Goal: Transaction & Acquisition: Subscribe to service/newsletter

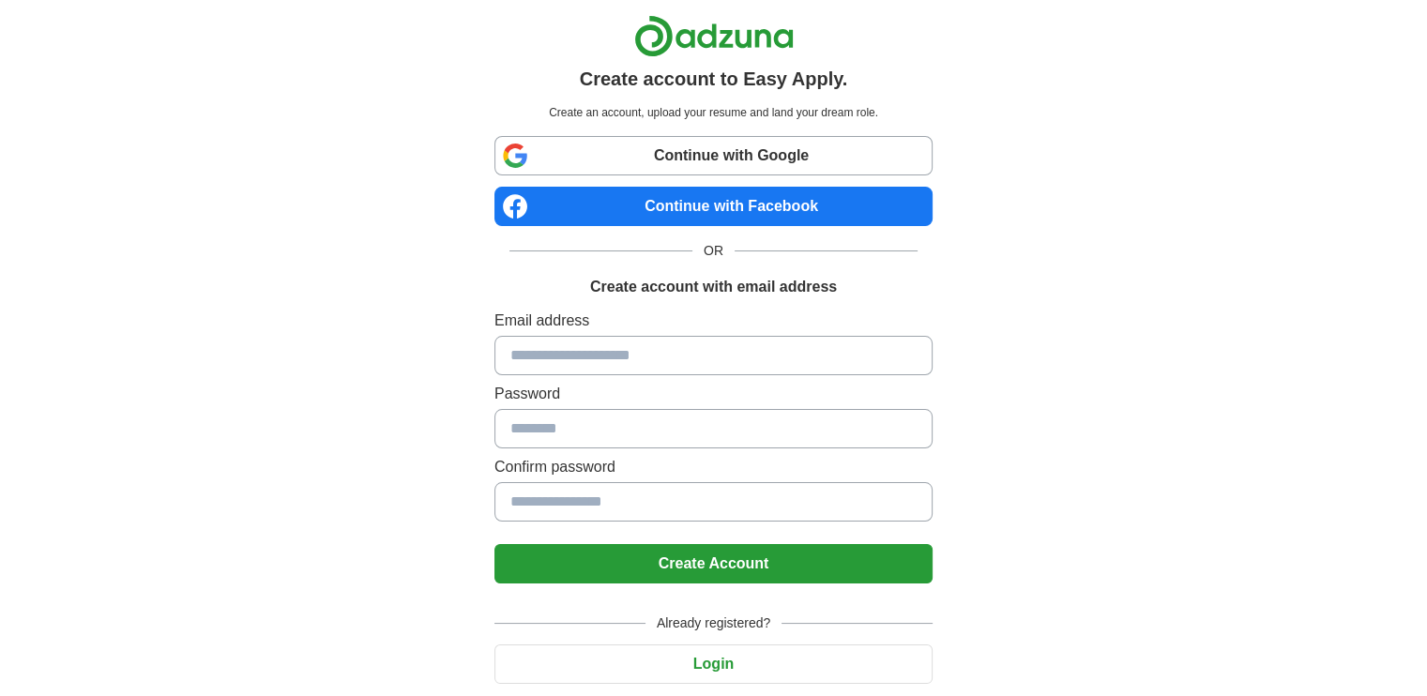
click at [746, 350] on input at bounding box center [713, 355] width 438 height 39
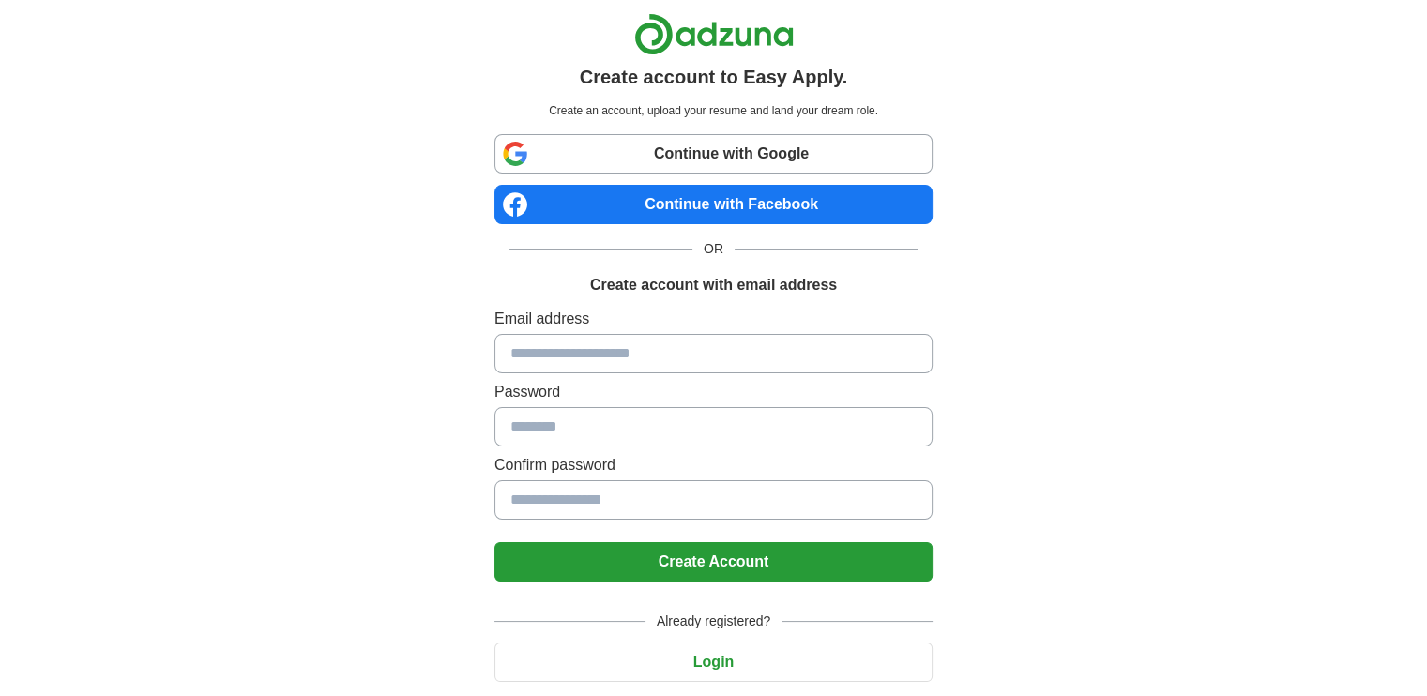
scroll to position [3, 0]
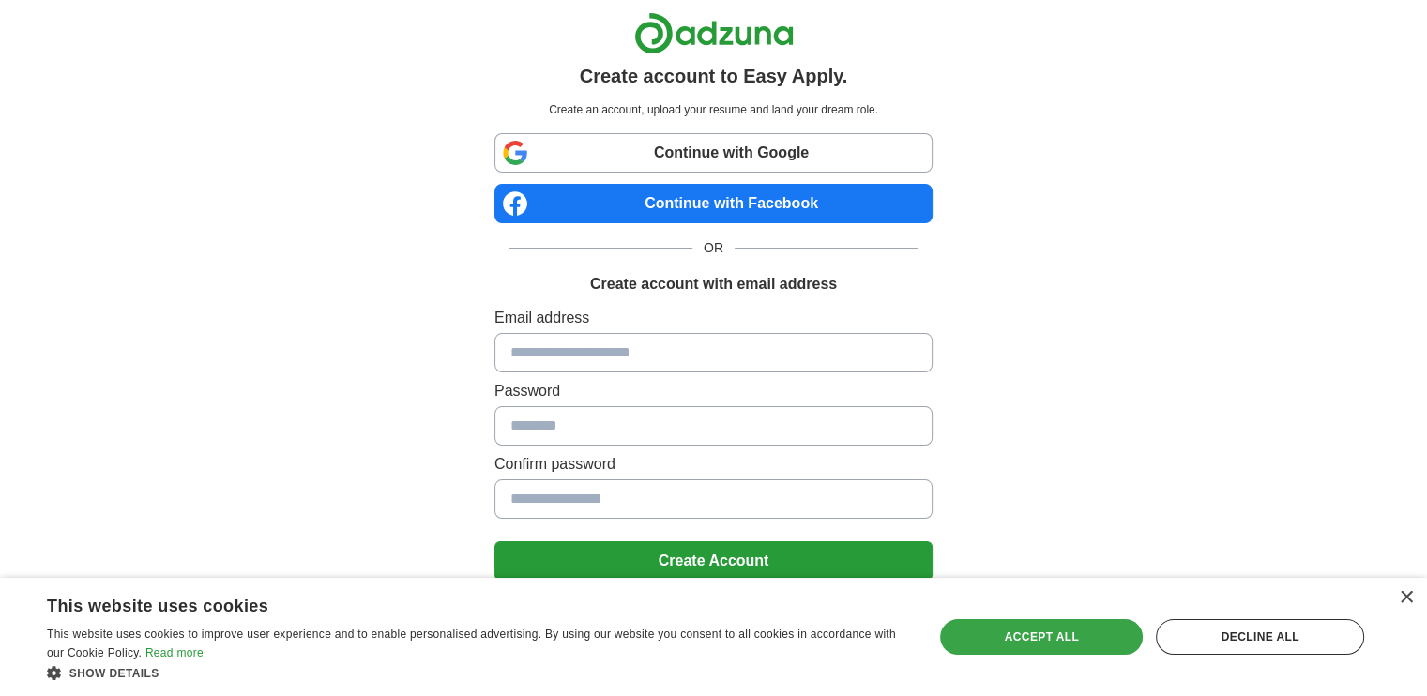
click at [1051, 642] on div "Accept all" at bounding box center [1041, 637] width 203 height 36
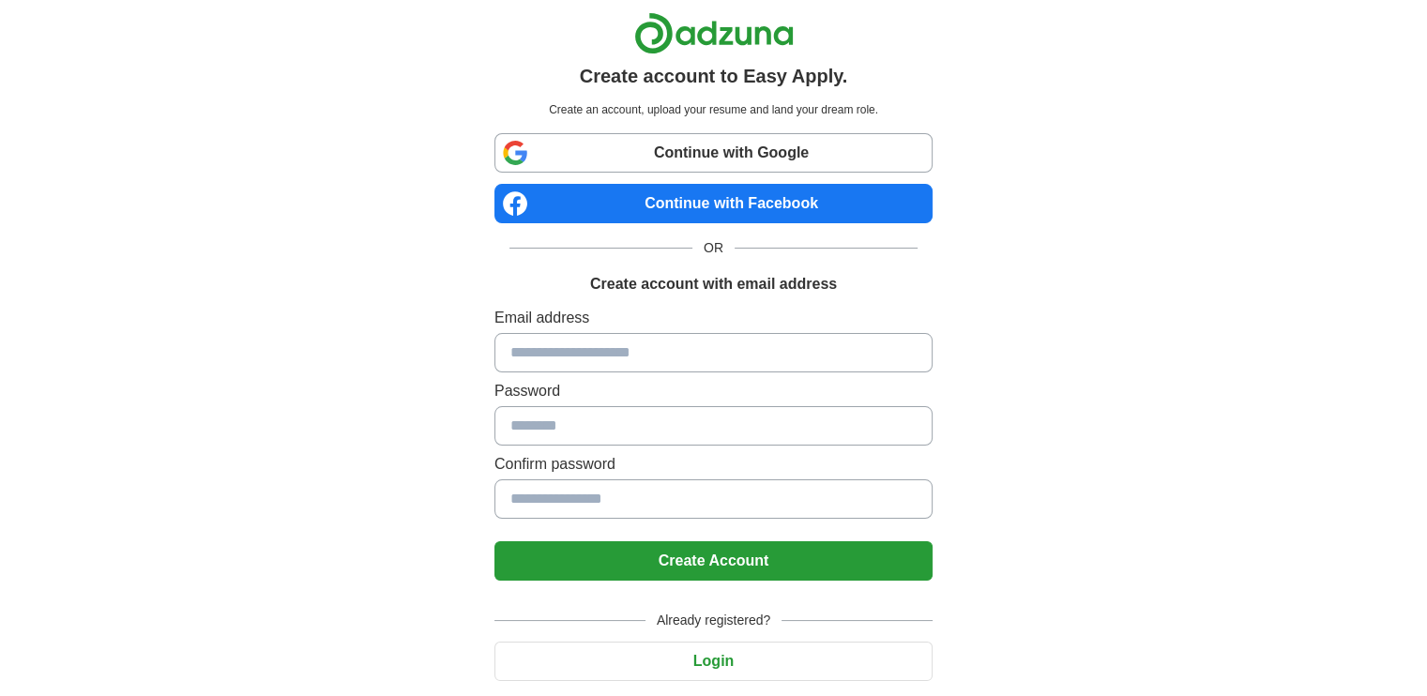
scroll to position [53, 0]
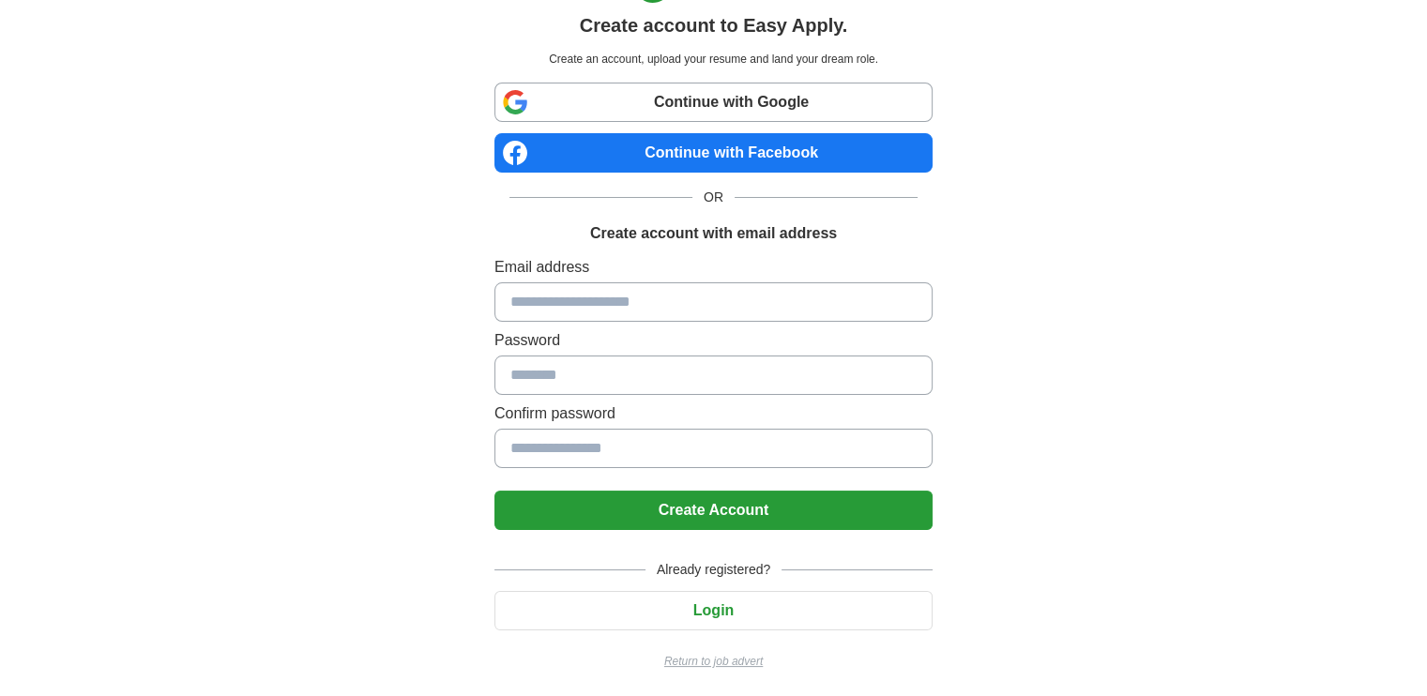
click at [689, 283] on input at bounding box center [713, 301] width 438 height 39
drag, startPoint x: 652, startPoint y: 231, endPoint x: 891, endPoint y: 243, distance: 239.6
click at [891, 243] on div "Continue with Google Continue with Facebook OR Create account with email addres…" at bounding box center [713, 376] width 438 height 587
click at [875, 245] on div "Continue with Google Continue with Facebook OR Create account with email addres…" at bounding box center [713, 376] width 438 height 587
drag, startPoint x: 841, startPoint y: 231, endPoint x: 595, endPoint y: 233, distance: 245.8
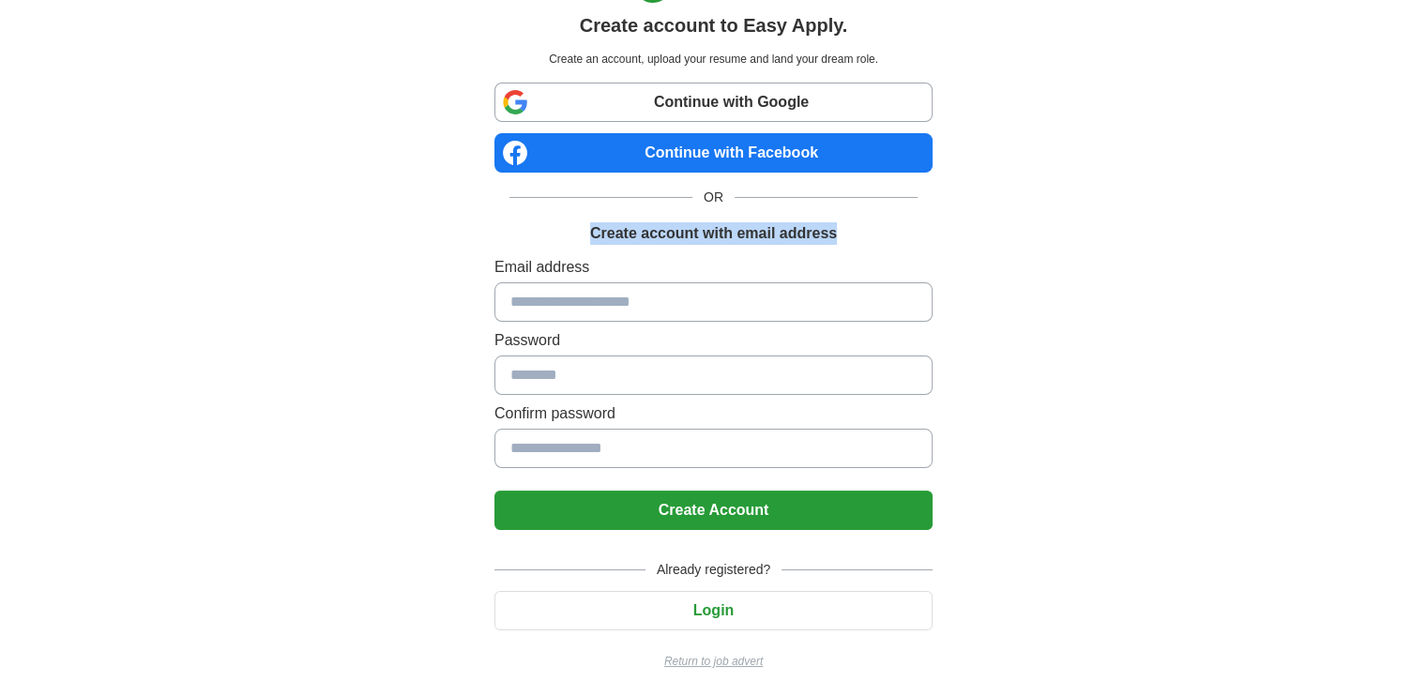
click at [595, 233] on div "Create account with email address" at bounding box center [713, 233] width 438 height 23
click at [728, 273] on label "Email address" at bounding box center [713, 267] width 438 height 23
click at [756, 101] on link "Continue with Google" at bounding box center [713, 102] width 438 height 39
